Goal: Task Accomplishment & Management: Use online tool/utility

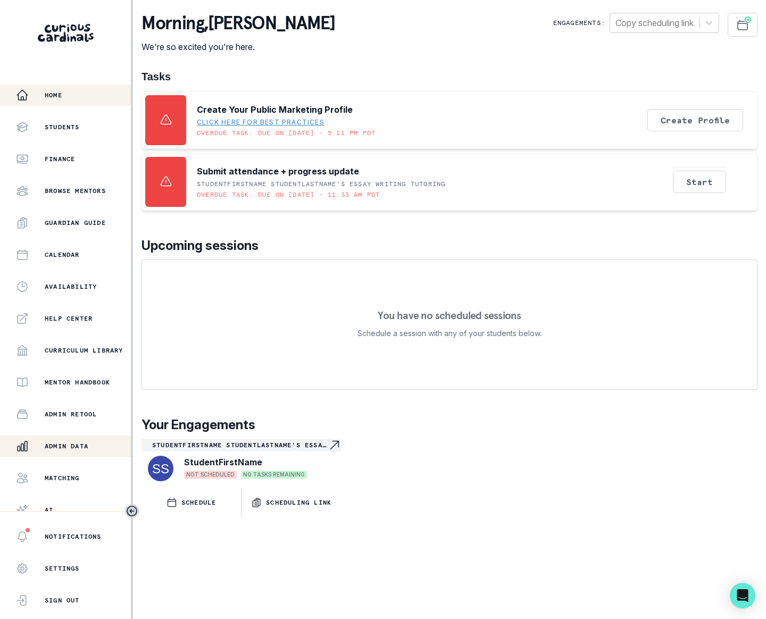
click at [91, 438] on button "Admin Data" at bounding box center [65, 446] width 131 height 21
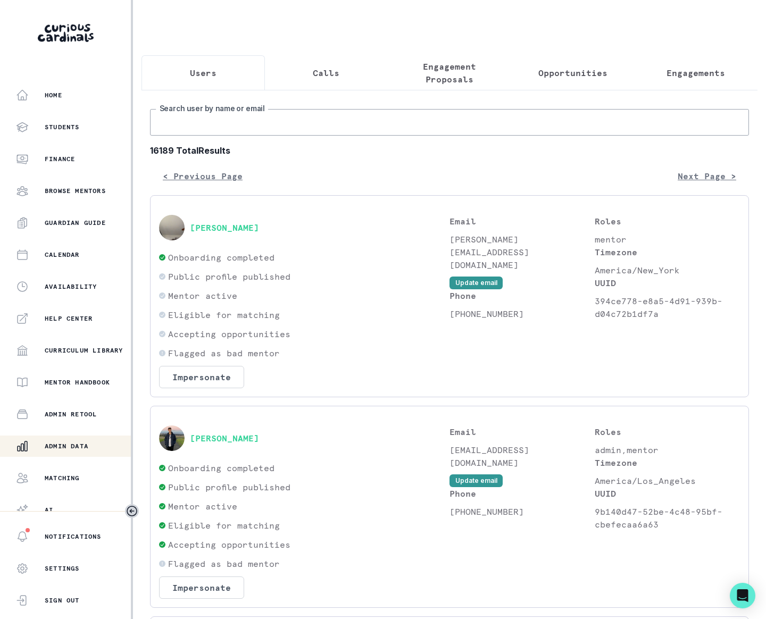
click at [311, 133] on input "Search user by name or email" at bounding box center [449, 122] width 599 height 27
type input "m"
type input "[PERSON_NAME]"
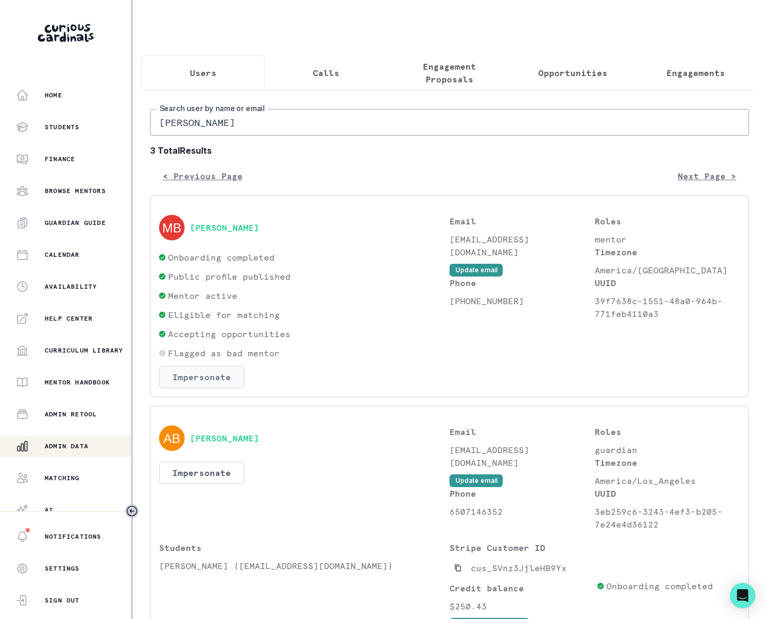
click at [186, 375] on button "Impersonate" at bounding box center [201, 377] width 85 height 22
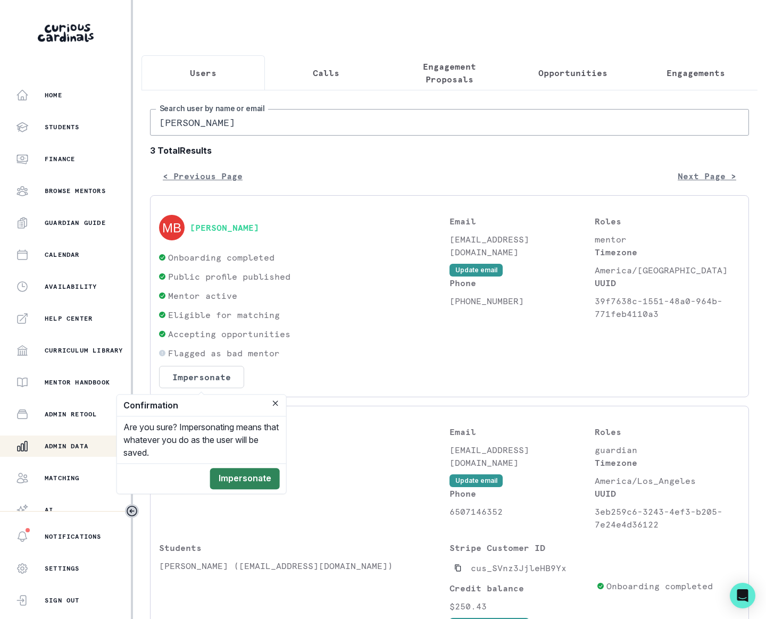
click at [227, 481] on button "Impersonate" at bounding box center [245, 478] width 70 height 21
